Goal: Contribute content

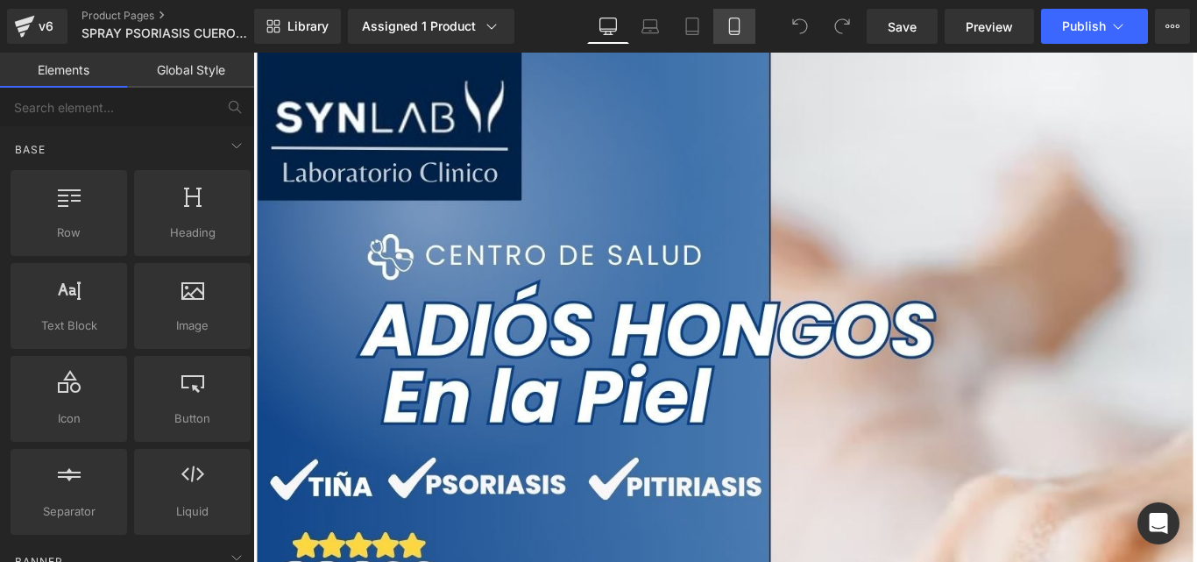
click at [741, 37] on link "Mobile" at bounding box center [734, 26] width 42 height 35
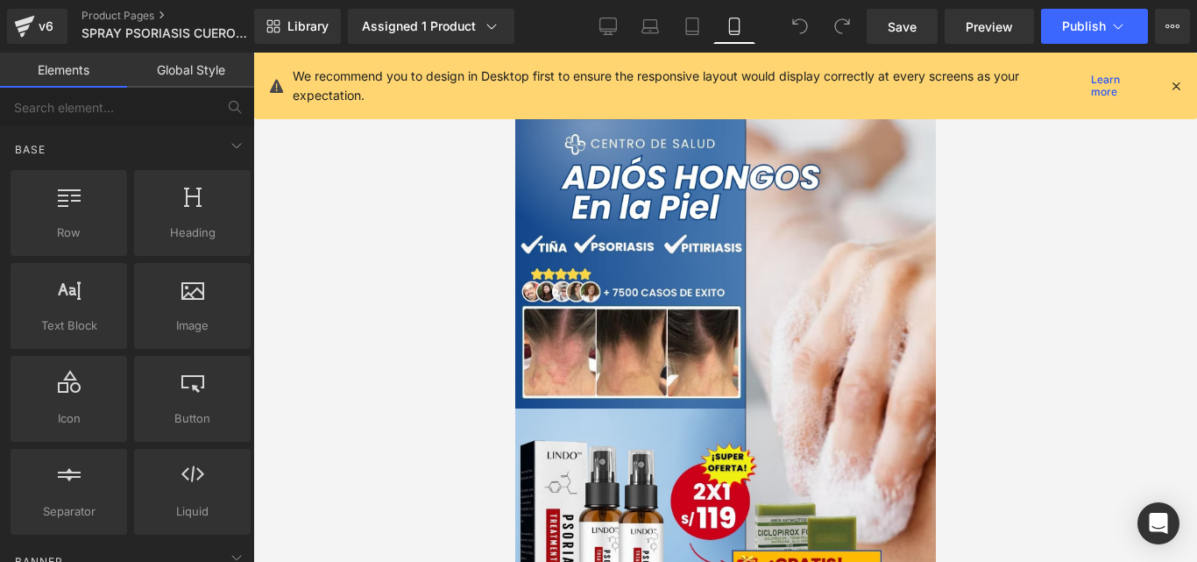
click at [1176, 87] on icon at bounding box center [1176, 86] width 16 height 16
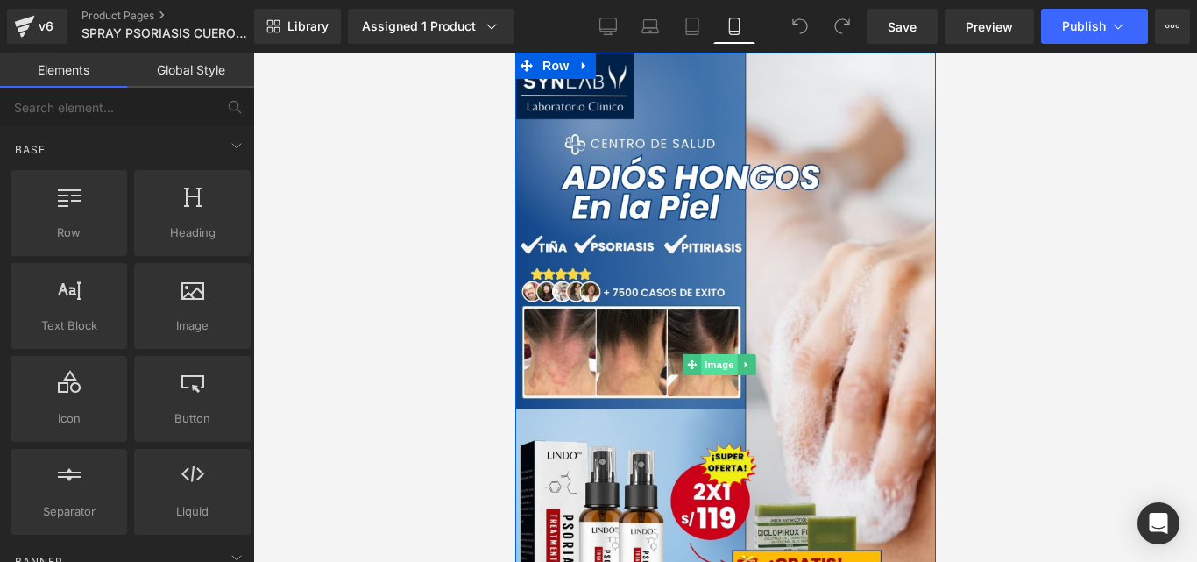
click at [720, 354] on span "Image" at bounding box center [718, 364] width 37 height 21
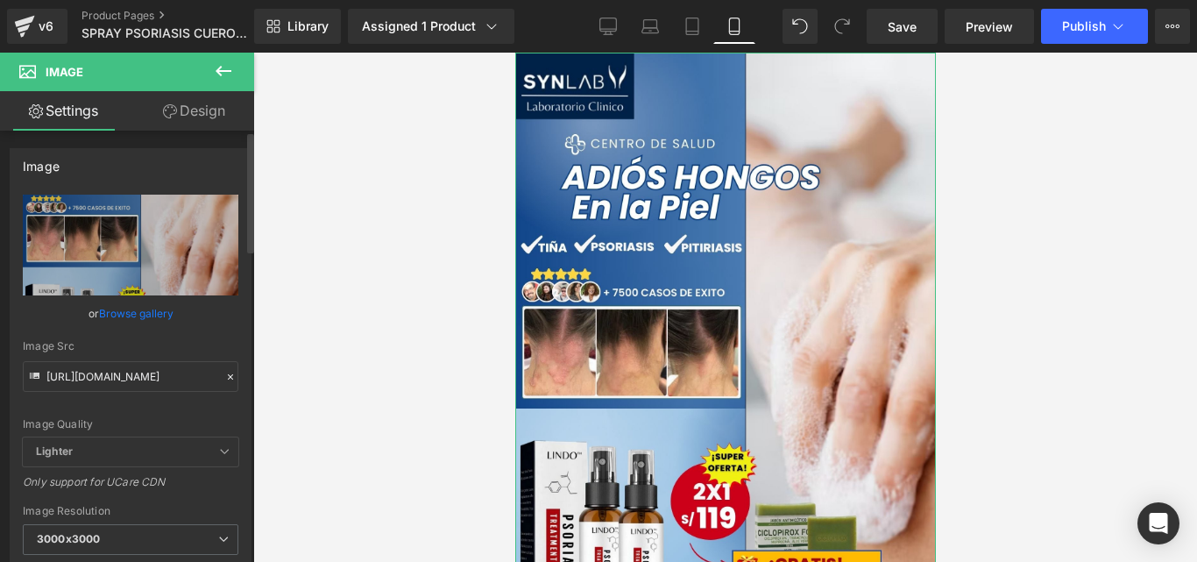
click at [224, 371] on icon at bounding box center [230, 377] width 12 height 12
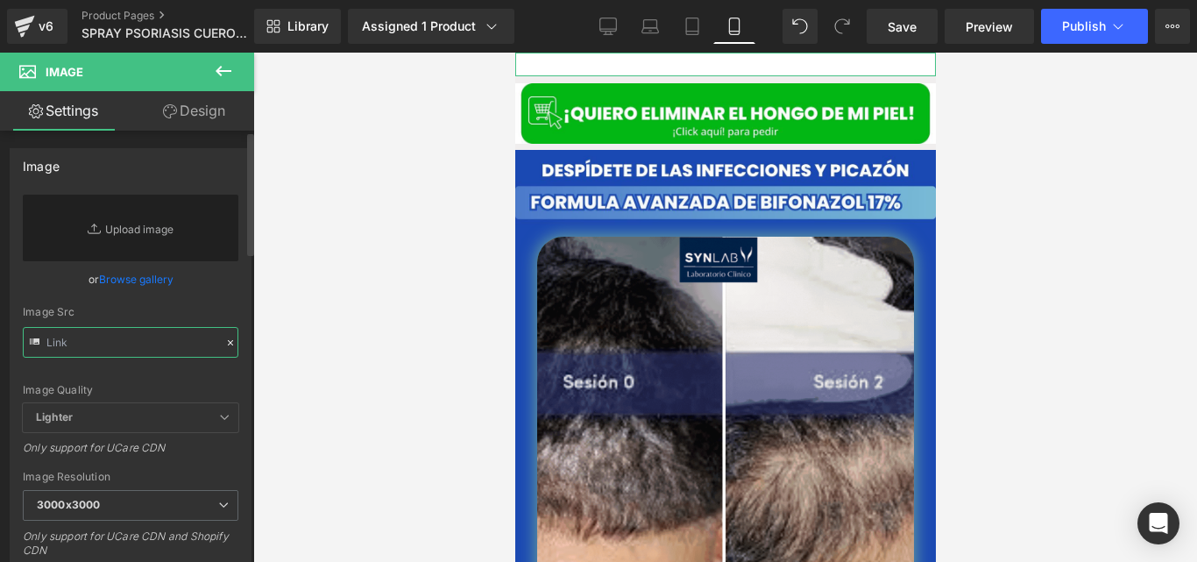
click at [171, 328] on input "text" at bounding box center [131, 342] width 216 height 31
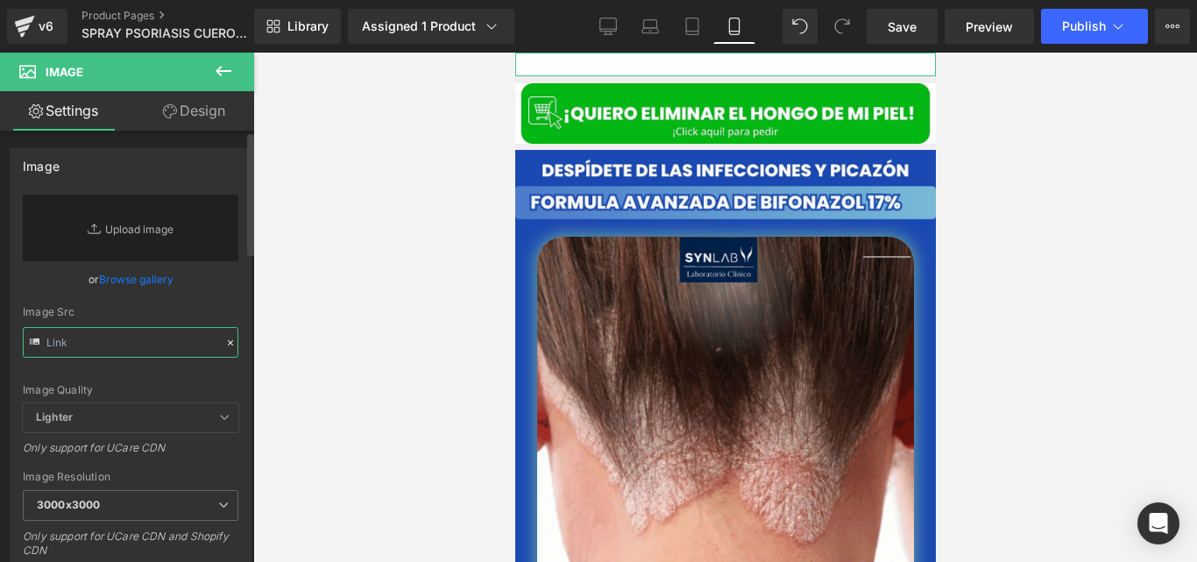
paste input "[URL][DOMAIN_NAME]"
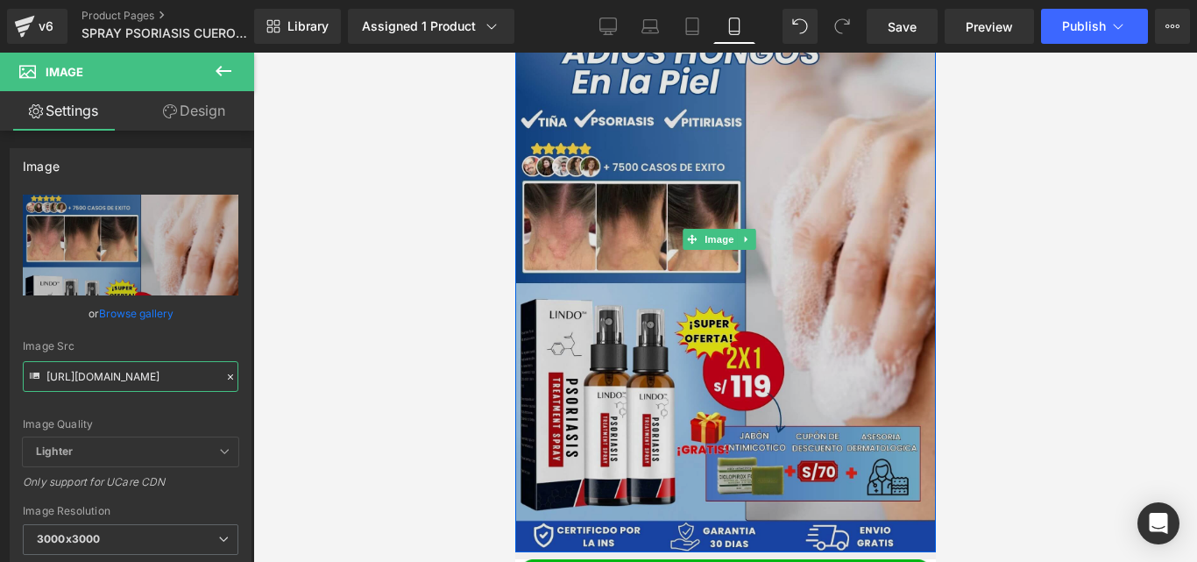
scroll to position [138, 0]
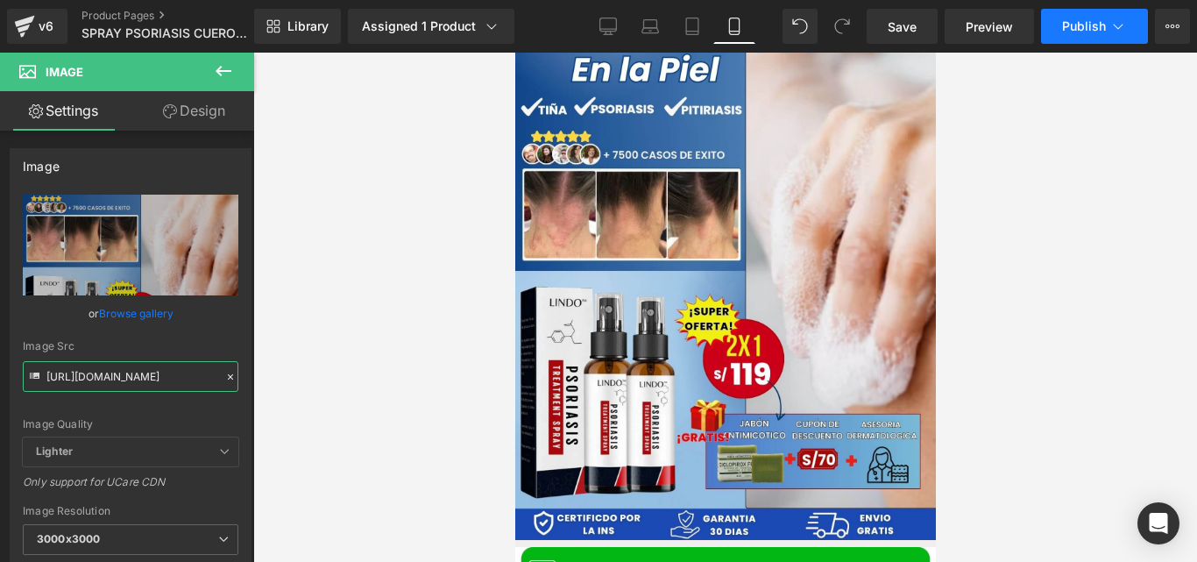
type input "[URL][DOMAIN_NAME]"
click at [1063, 39] on button "Publish" at bounding box center [1094, 26] width 107 height 35
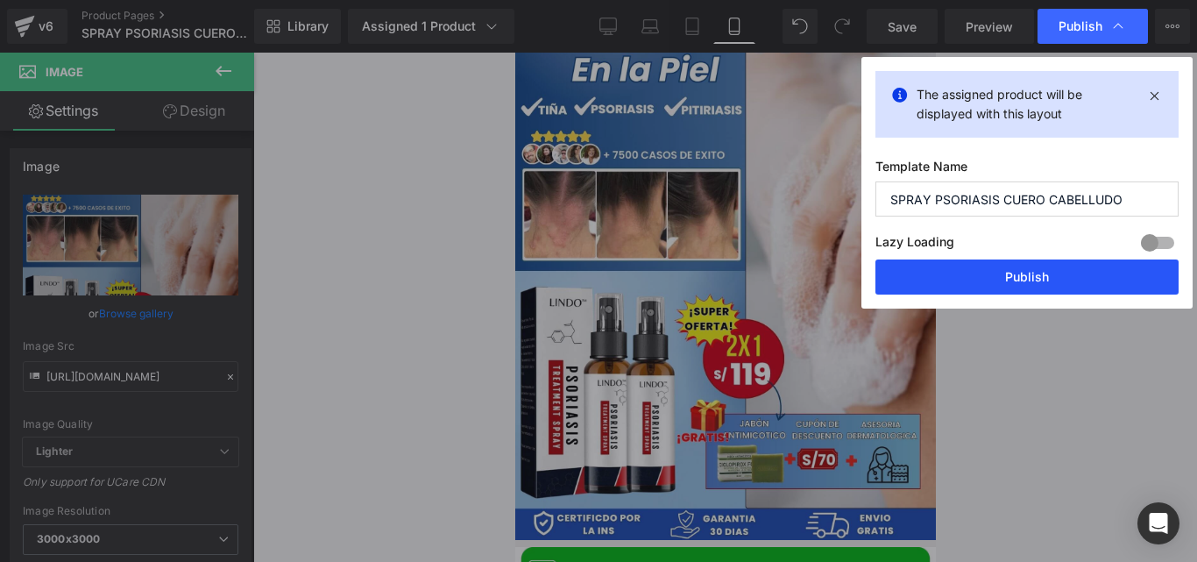
click at [906, 277] on button "Publish" at bounding box center [1027, 276] width 303 height 35
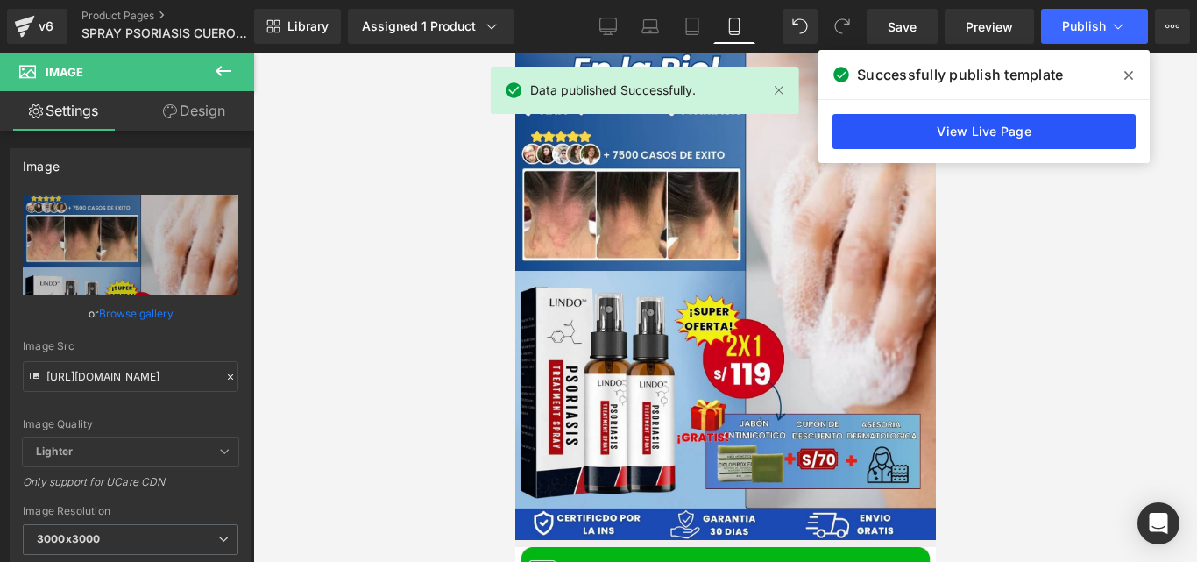
click at [927, 132] on link "View Live Page" at bounding box center [984, 131] width 303 height 35
